Goal: Task Accomplishment & Management: Use online tool/utility

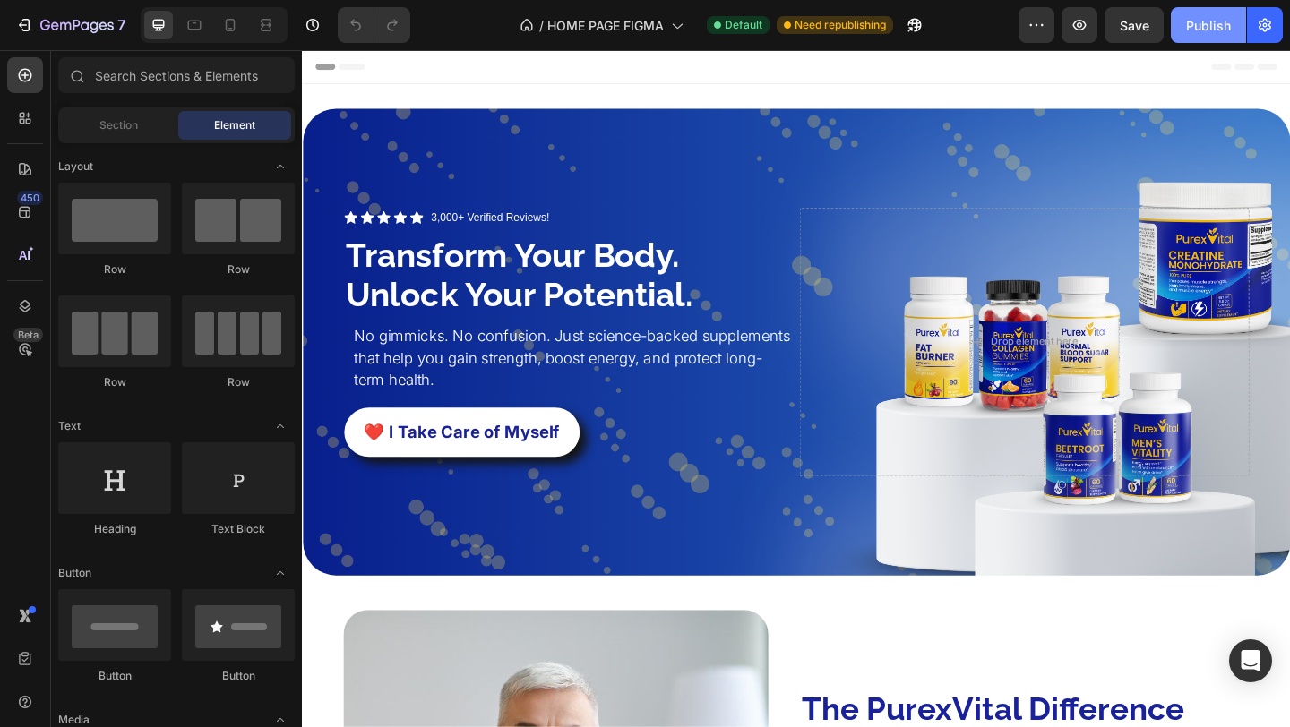
click at [1214, 14] on button "Publish" at bounding box center [1207, 25] width 75 height 36
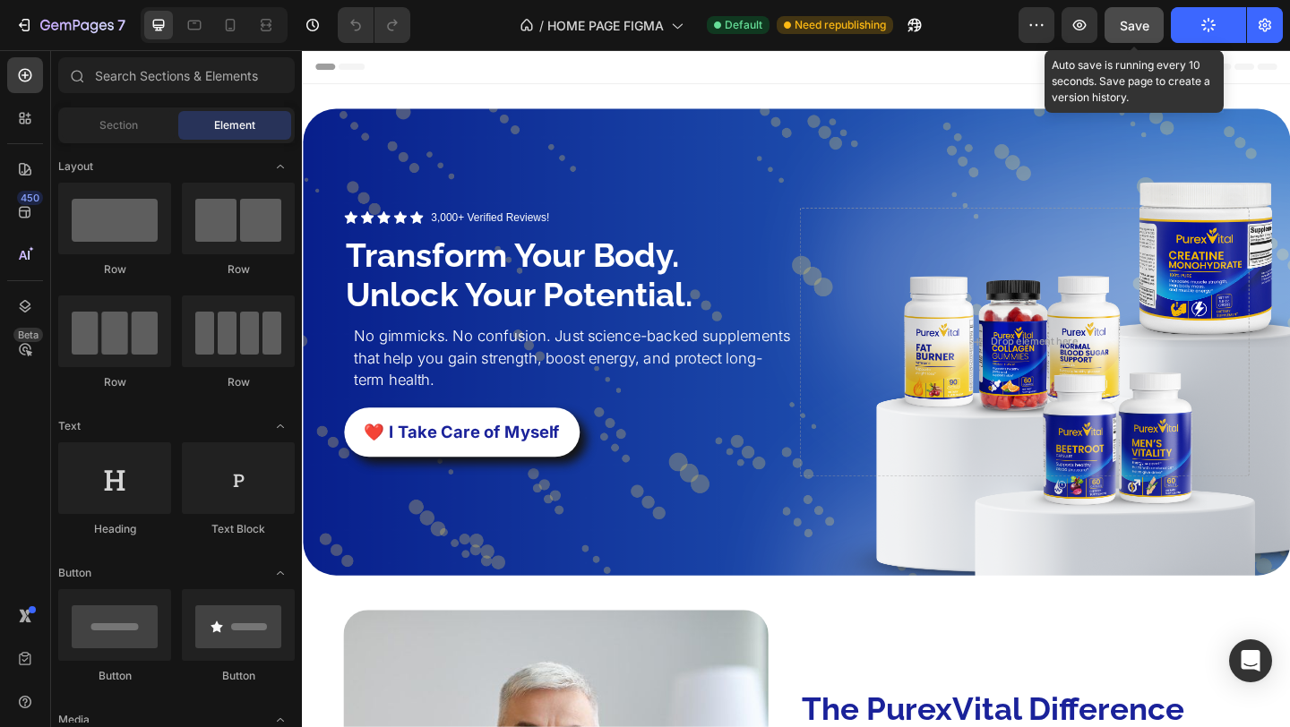
click at [1151, 21] on button "Save" at bounding box center [1133, 25] width 59 height 36
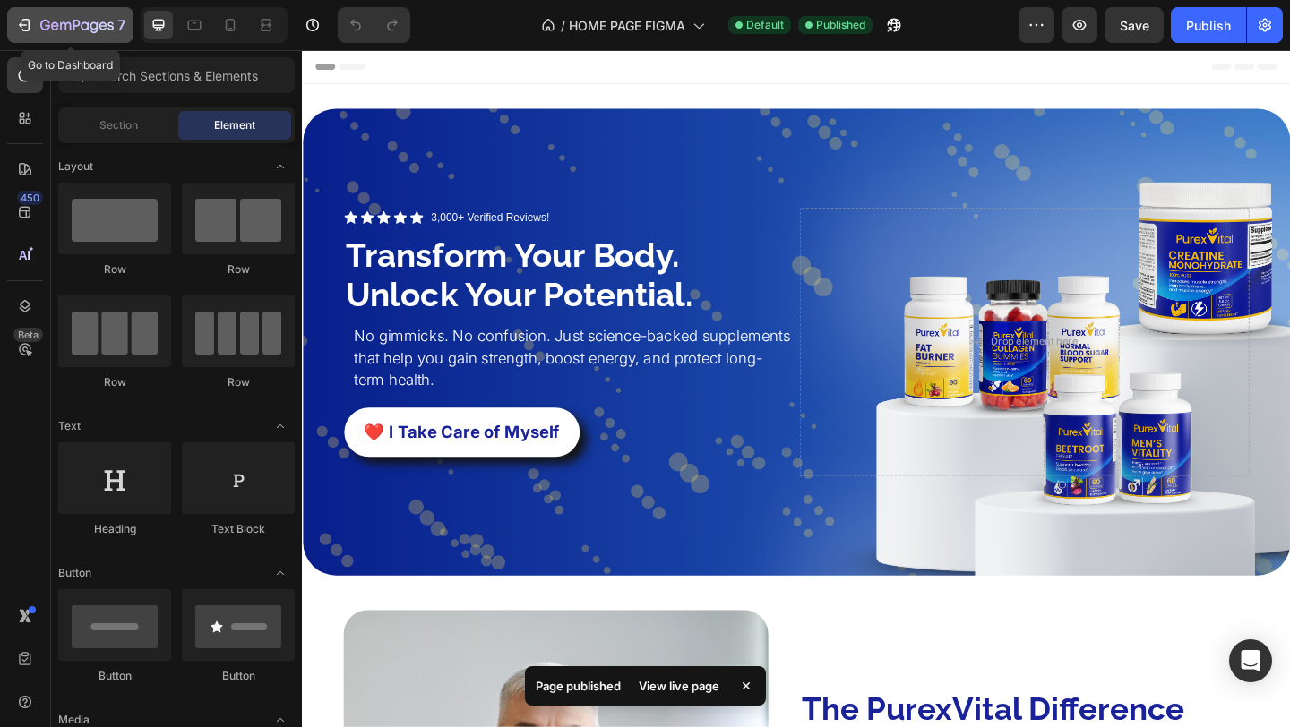
click at [36, 10] on button "7" at bounding box center [70, 25] width 126 height 36
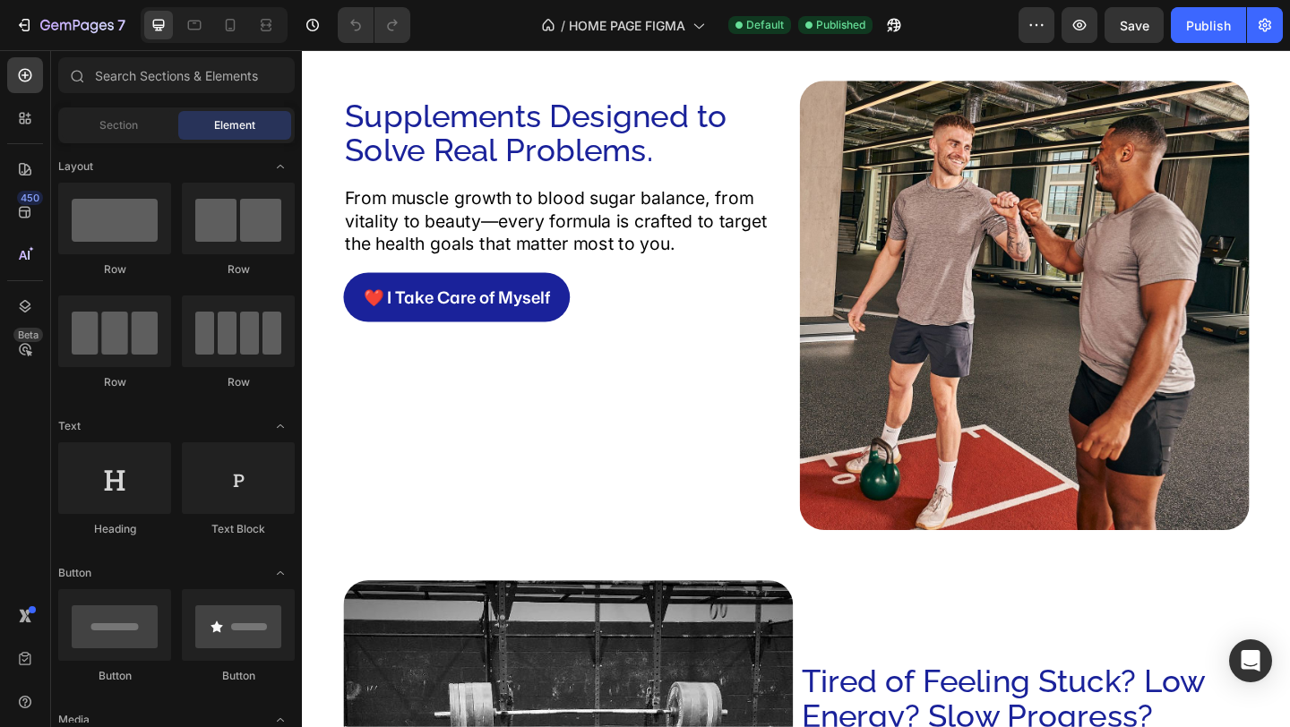
scroll to position [1797, 0]
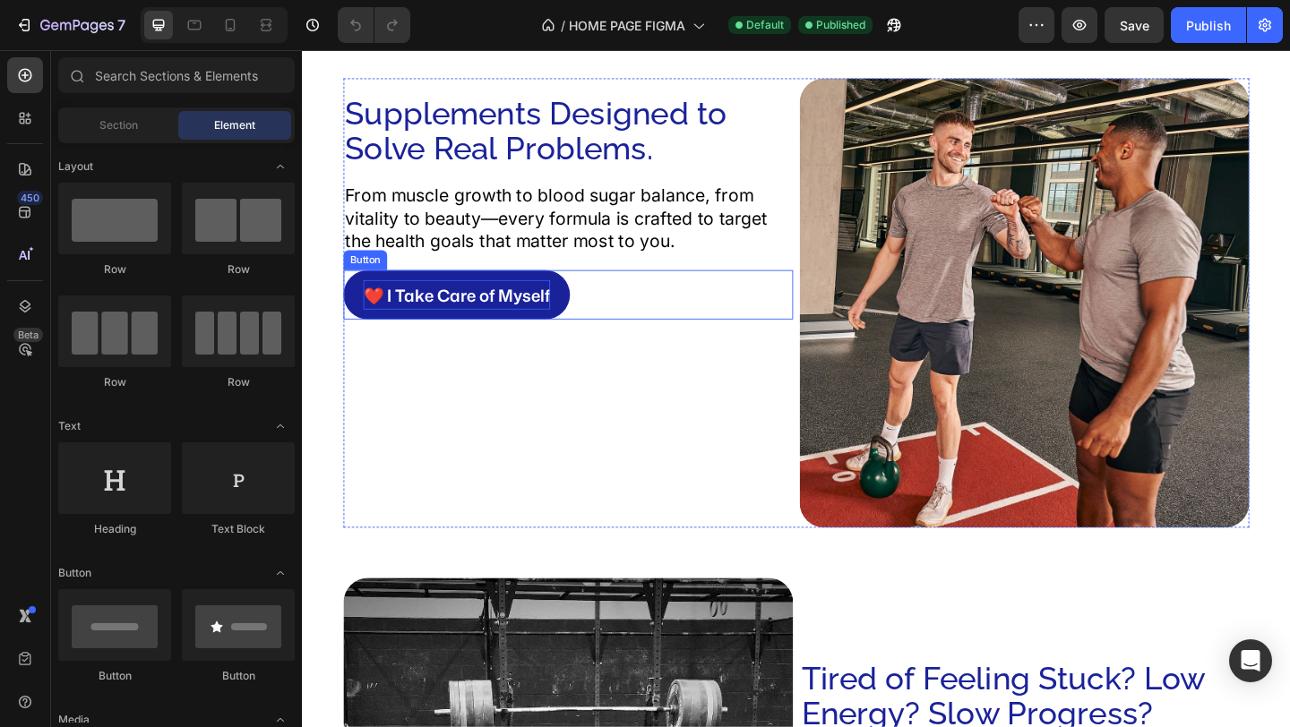
click at [538, 321] on p "❤️ I Take Care of Myself" at bounding box center [469, 316] width 203 height 32
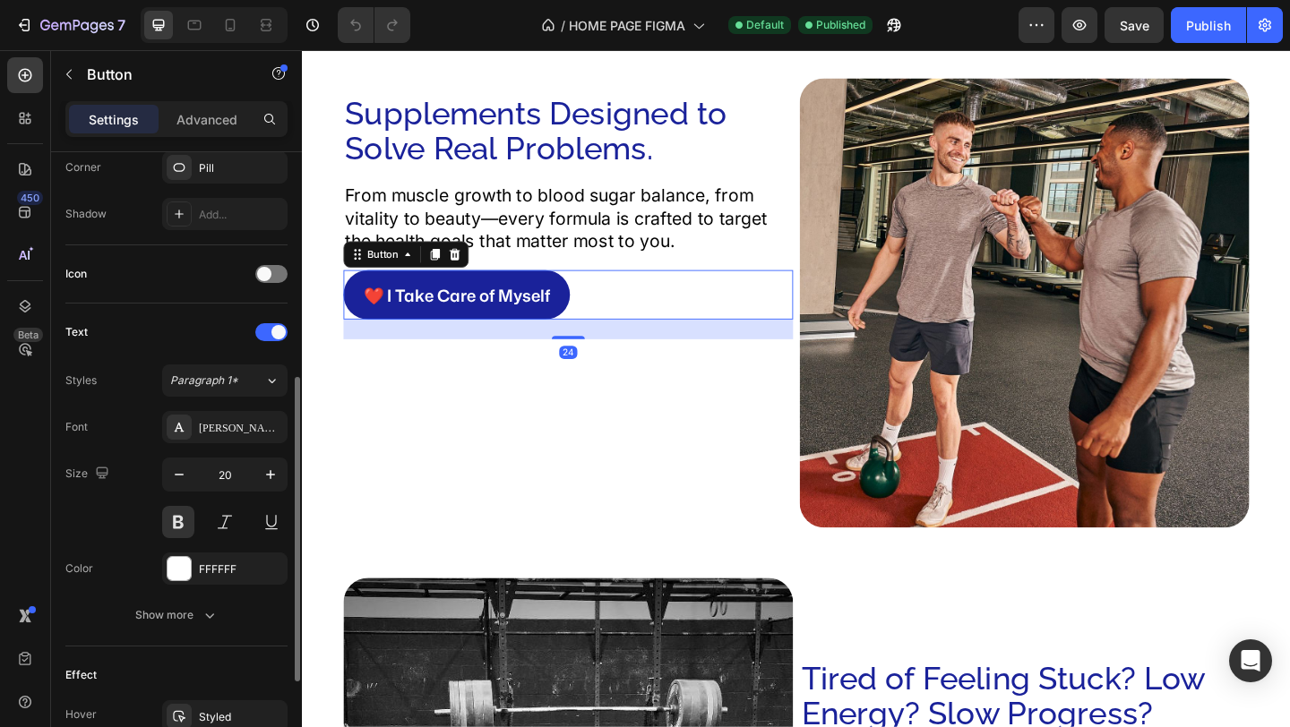
scroll to position [658, 0]
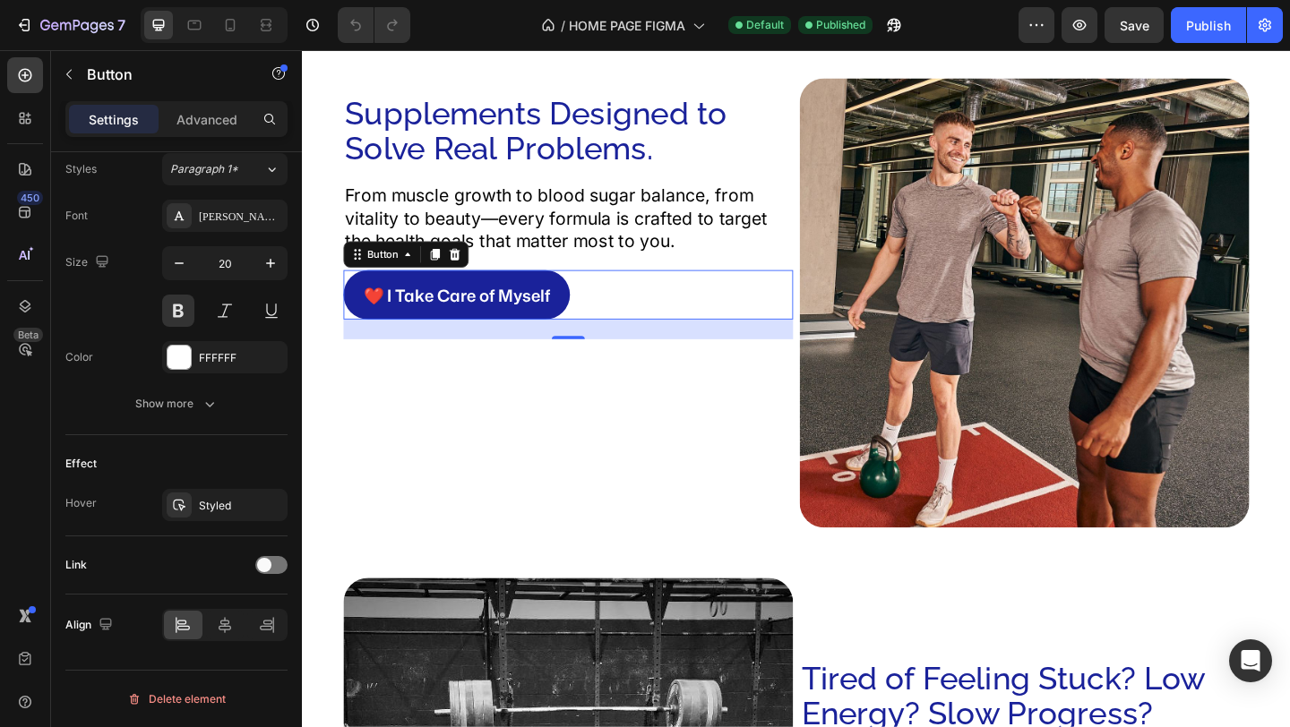
click at [572, 305] on button "❤️ I Take Care of Myself" at bounding box center [470, 316] width 246 height 54
click at [280, 567] on div at bounding box center [271, 565] width 32 height 18
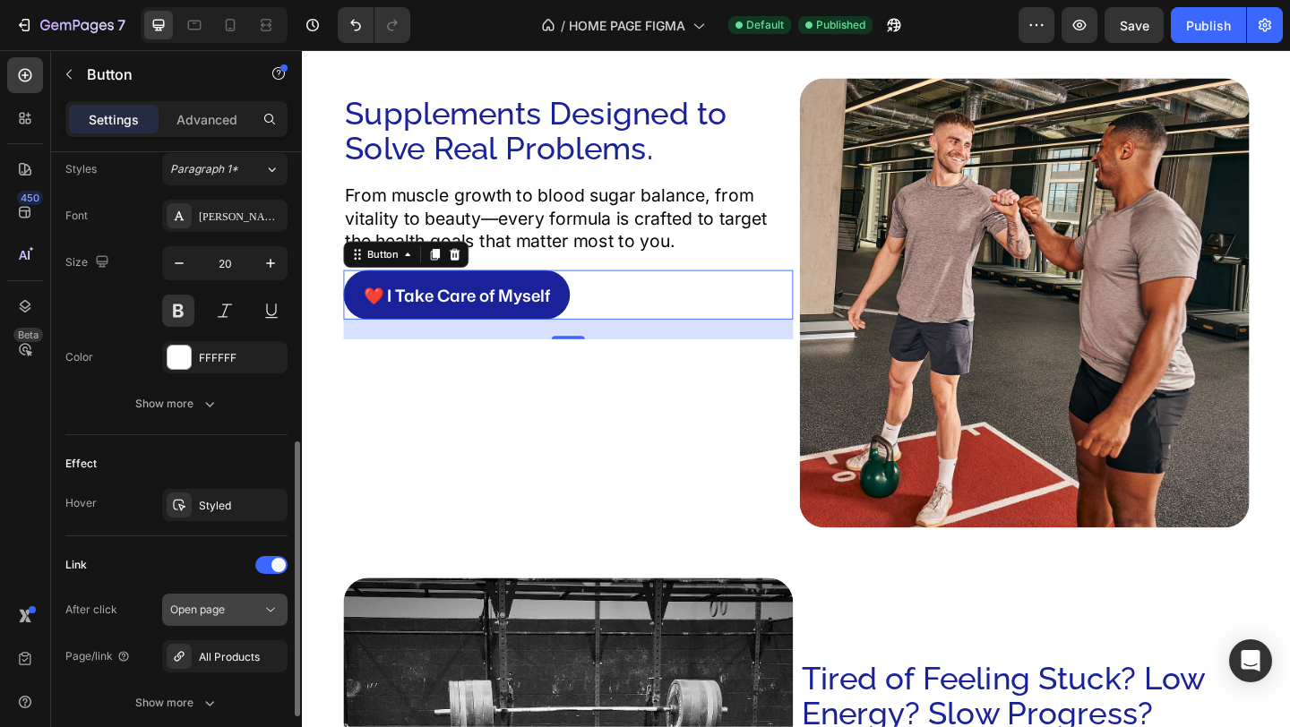
click at [221, 621] on button "Open page" at bounding box center [224, 610] width 125 height 32
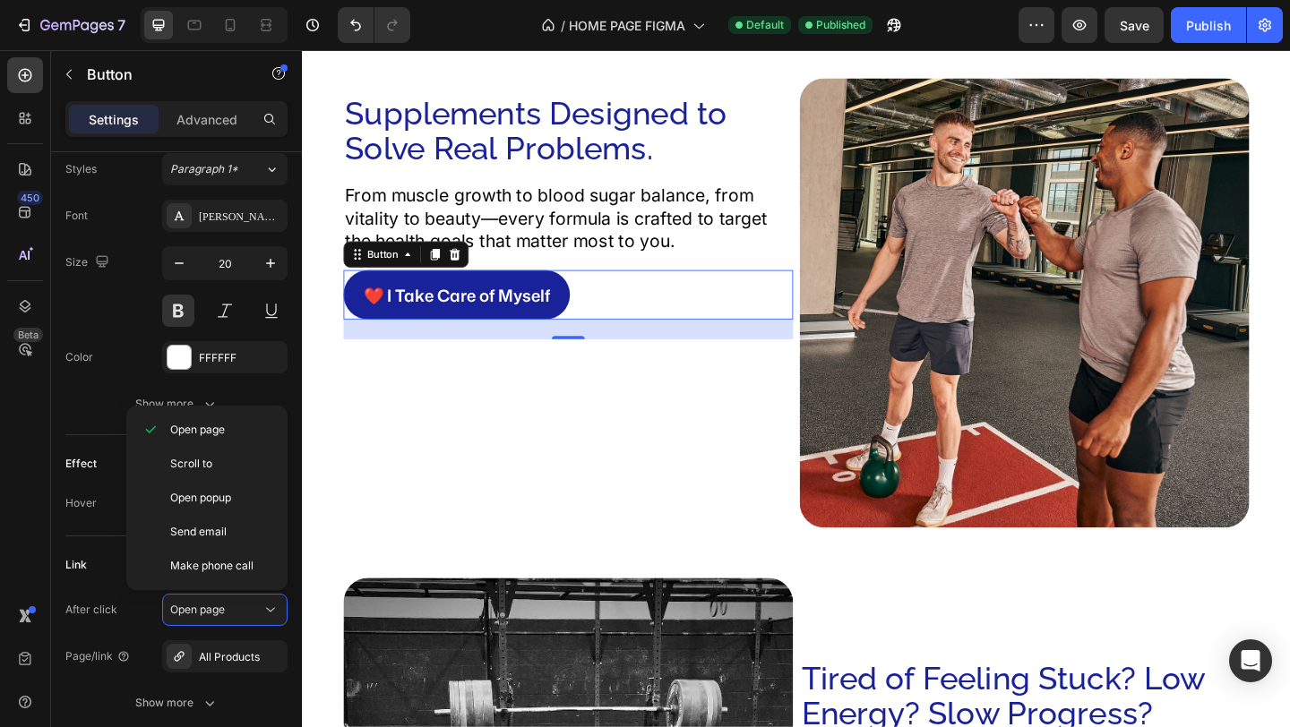
click at [21, 528] on div "450 Beta" at bounding box center [25, 327] width 36 height 541
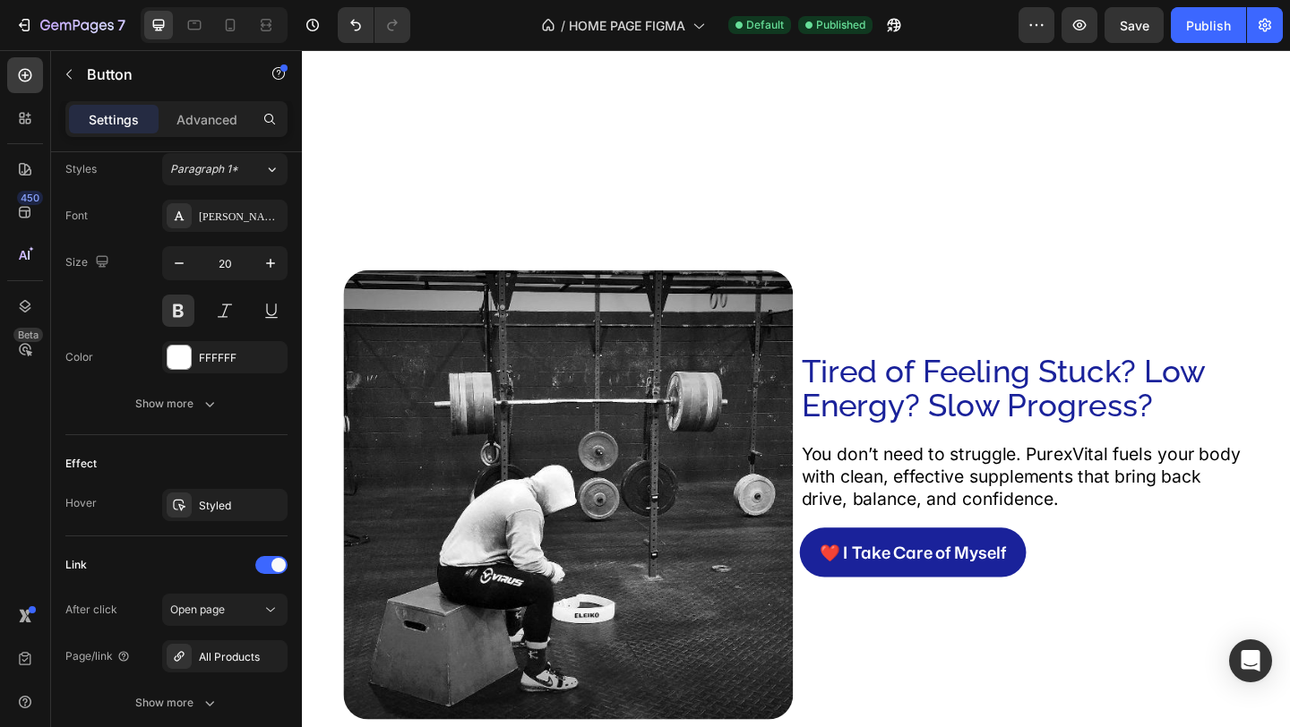
scroll to position [2488, 0]
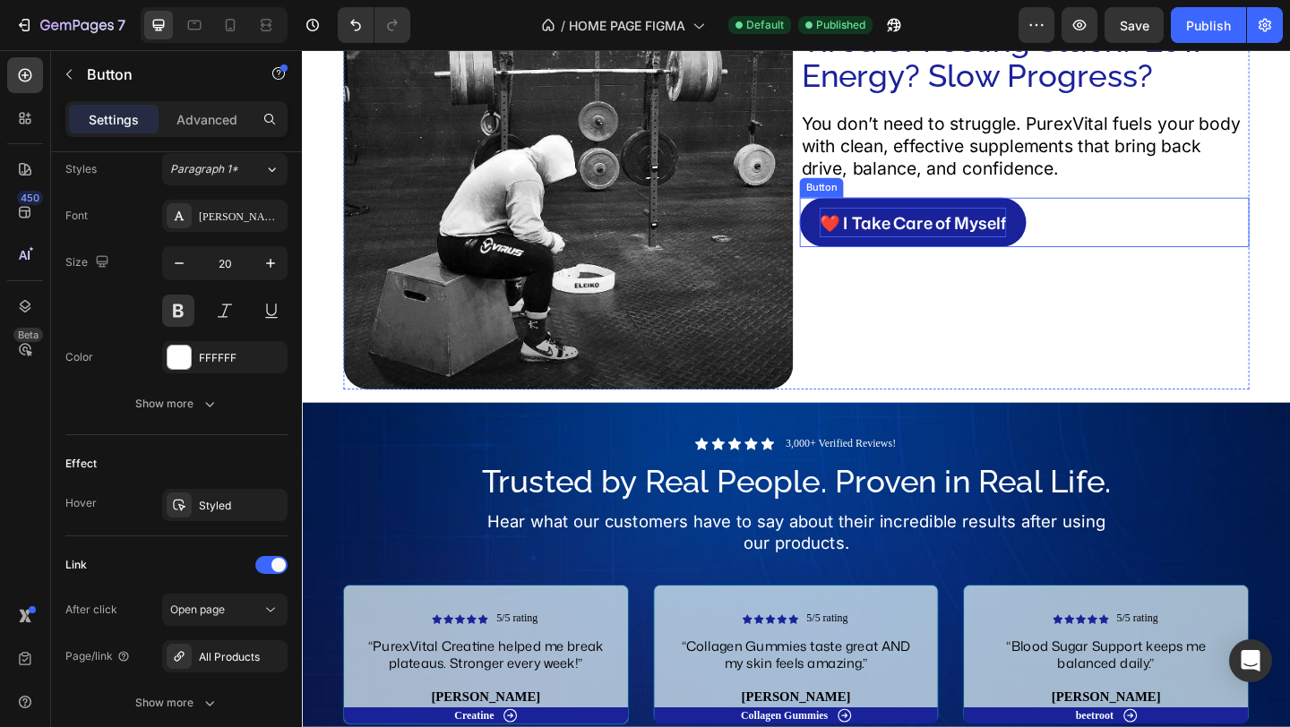
click at [1045, 244] on p "❤️ I Take Care of Myself" at bounding box center [965, 237] width 203 height 32
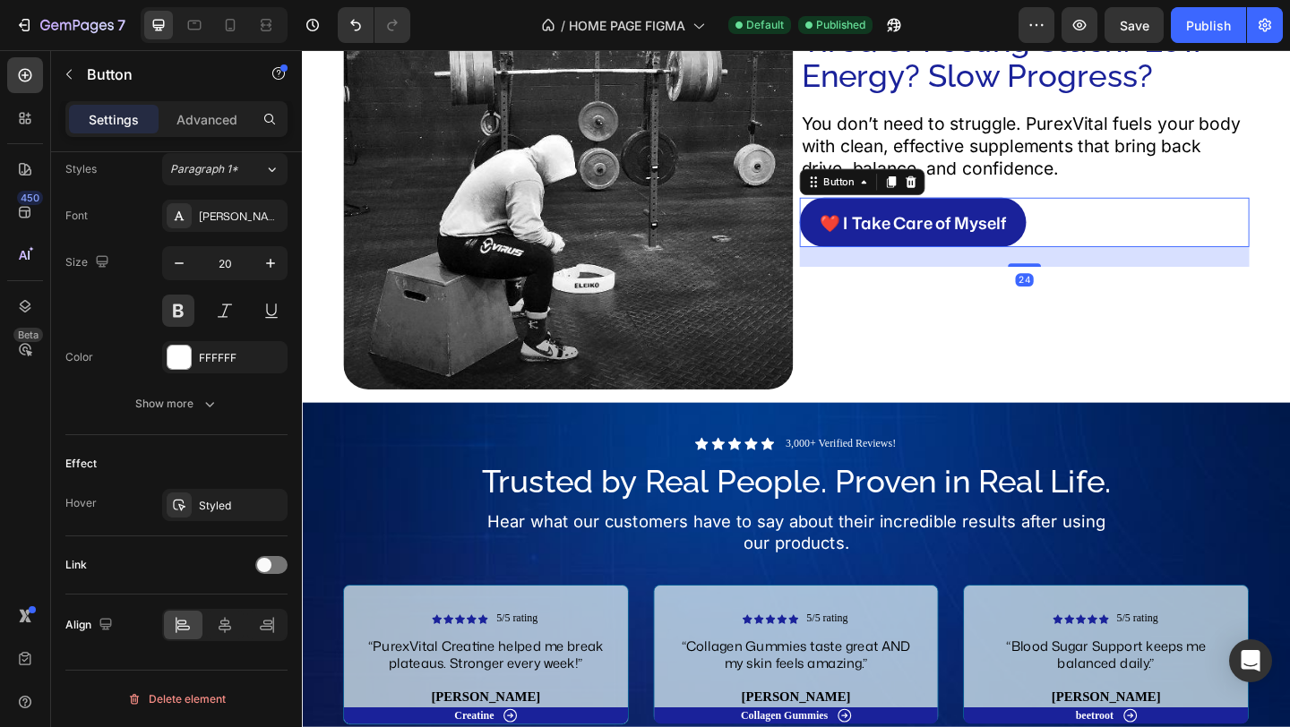
click at [1059, 244] on button "❤️ I Take Care of Myself" at bounding box center [966, 237] width 246 height 54
click at [282, 569] on div at bounding box center [271, 565] width 32 height 18
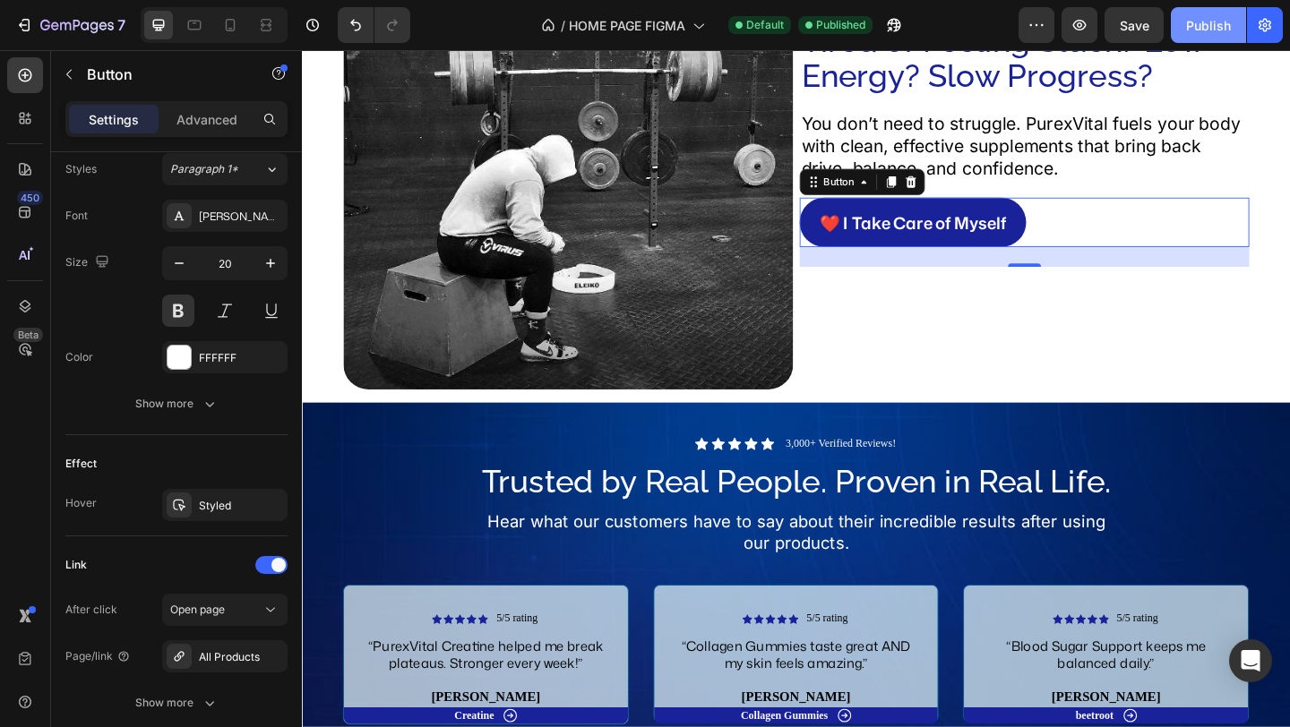
click at [1213, 17] on div "Publish" at bounding box center [1208, 25] width 45 height 19
